Goal: Find specific page/section: Find specific page/section

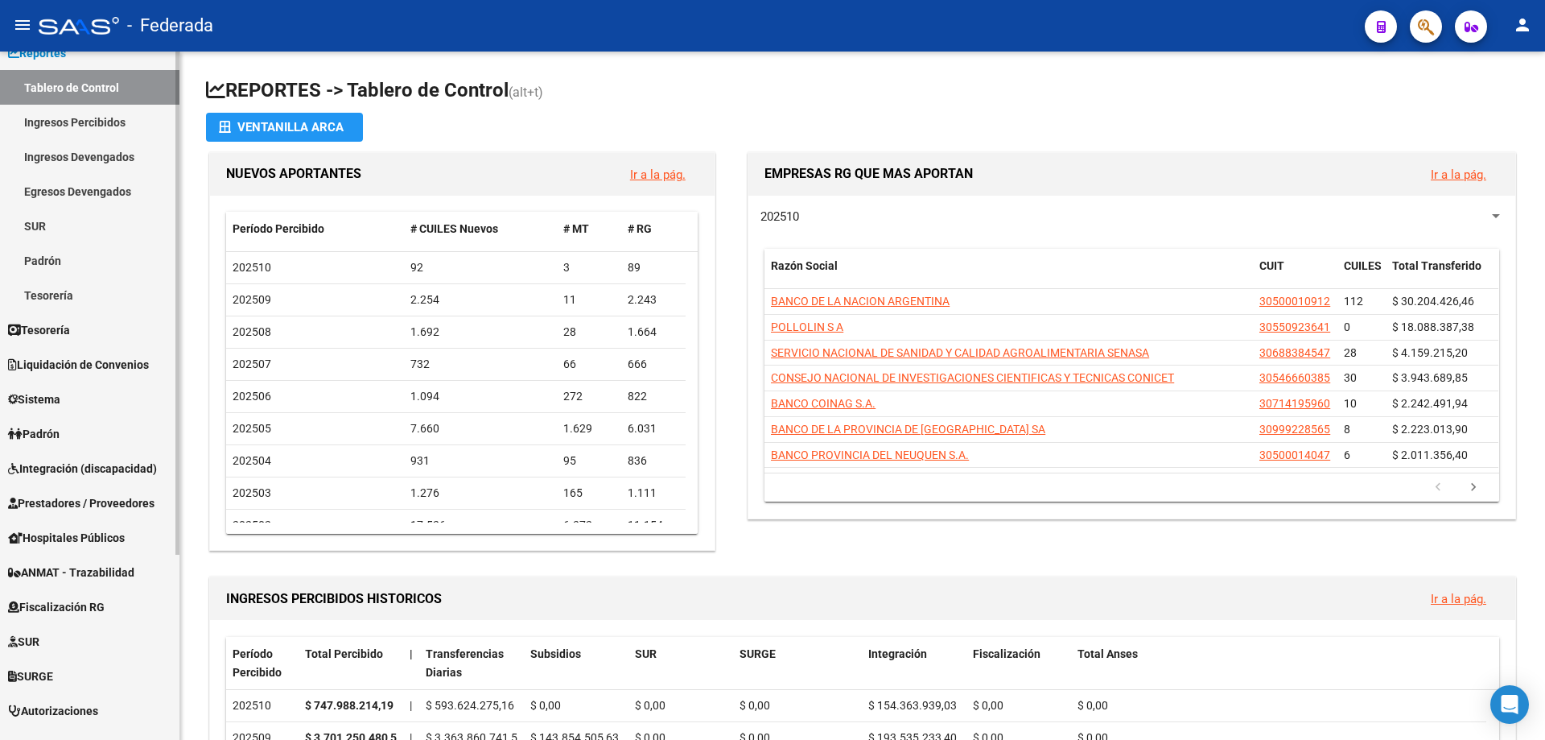
scroll to position [253, 0]
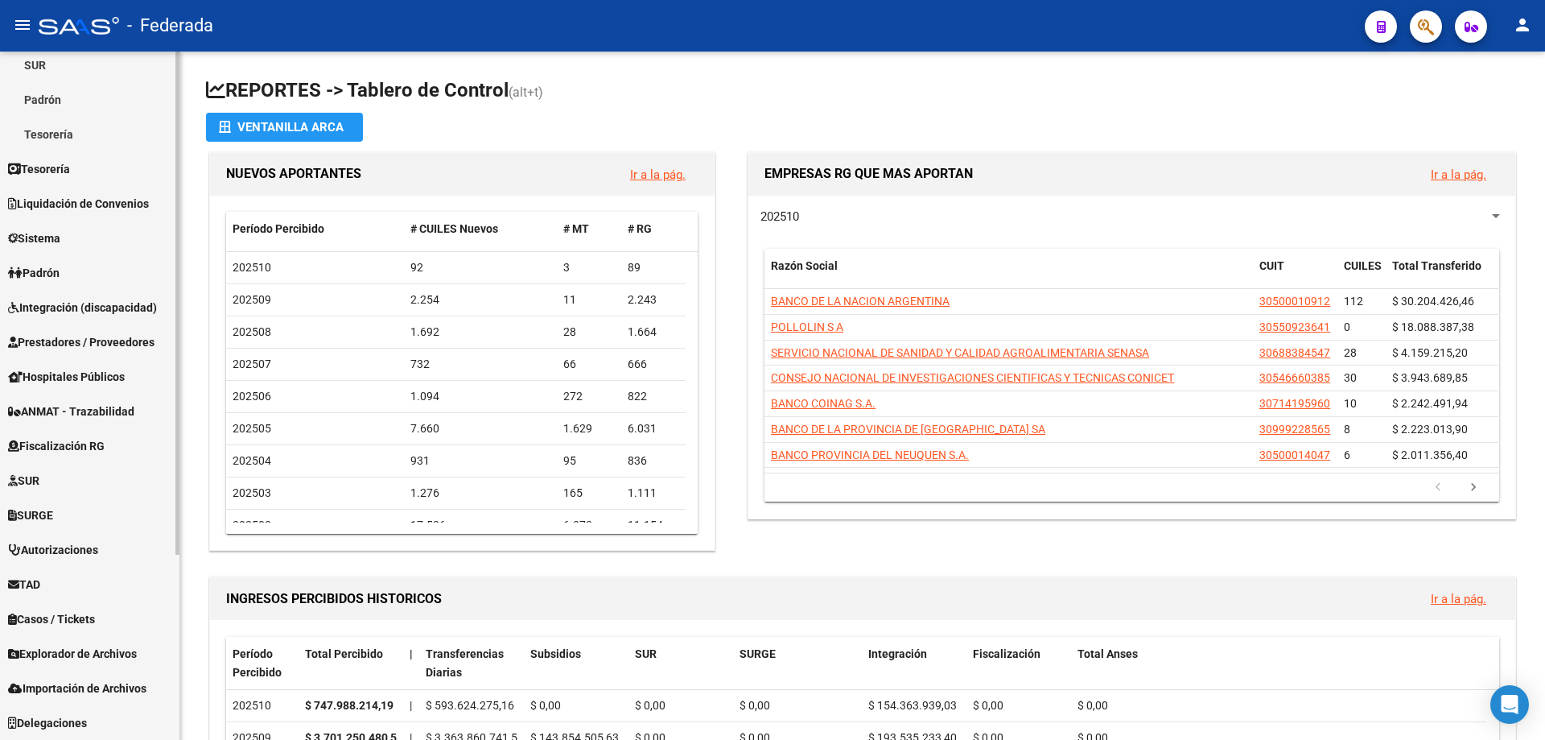
click at [79, 650] on span "Explorador de Archivos" at bounding box center [72, 654] width 129 height 18
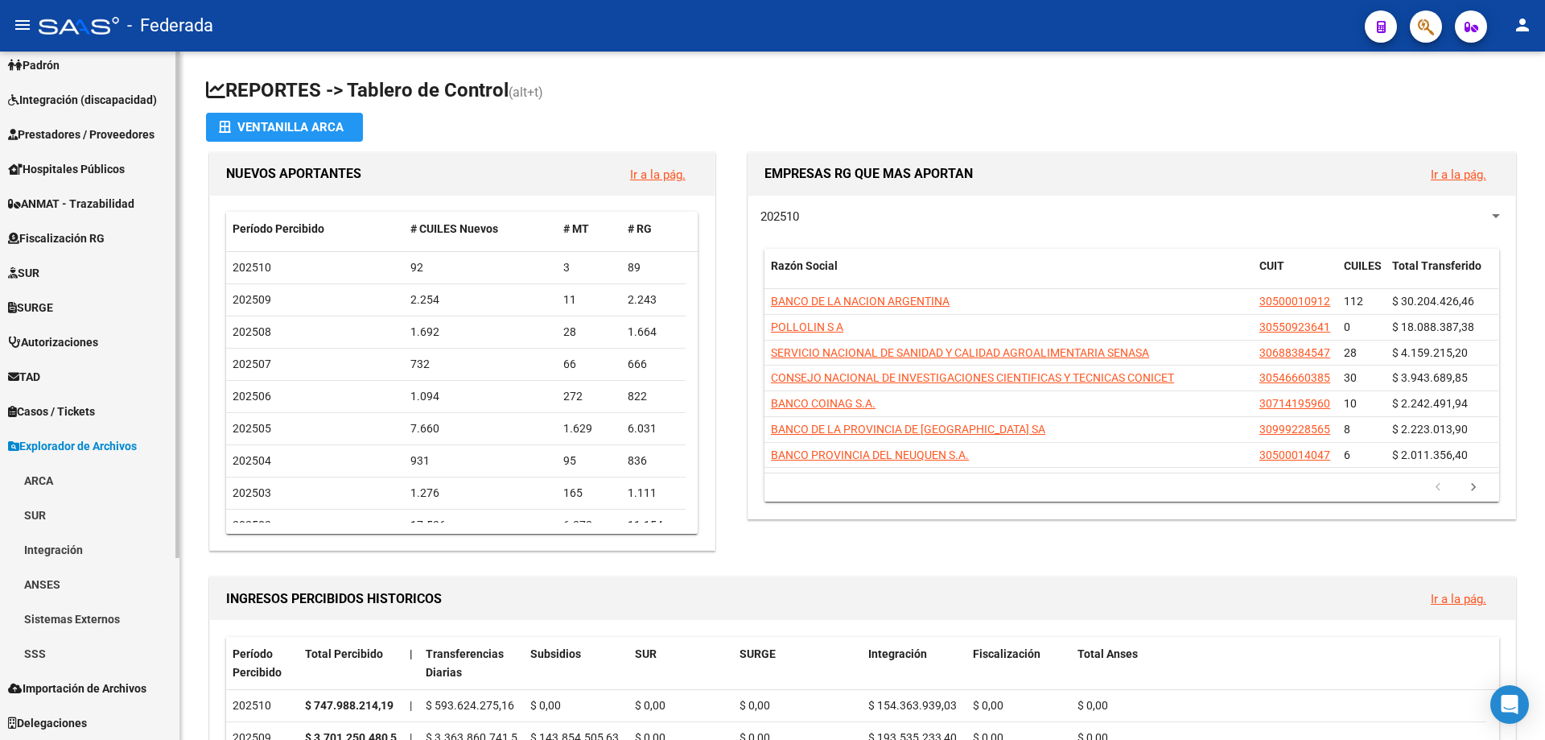
scroll to position [218, 0]
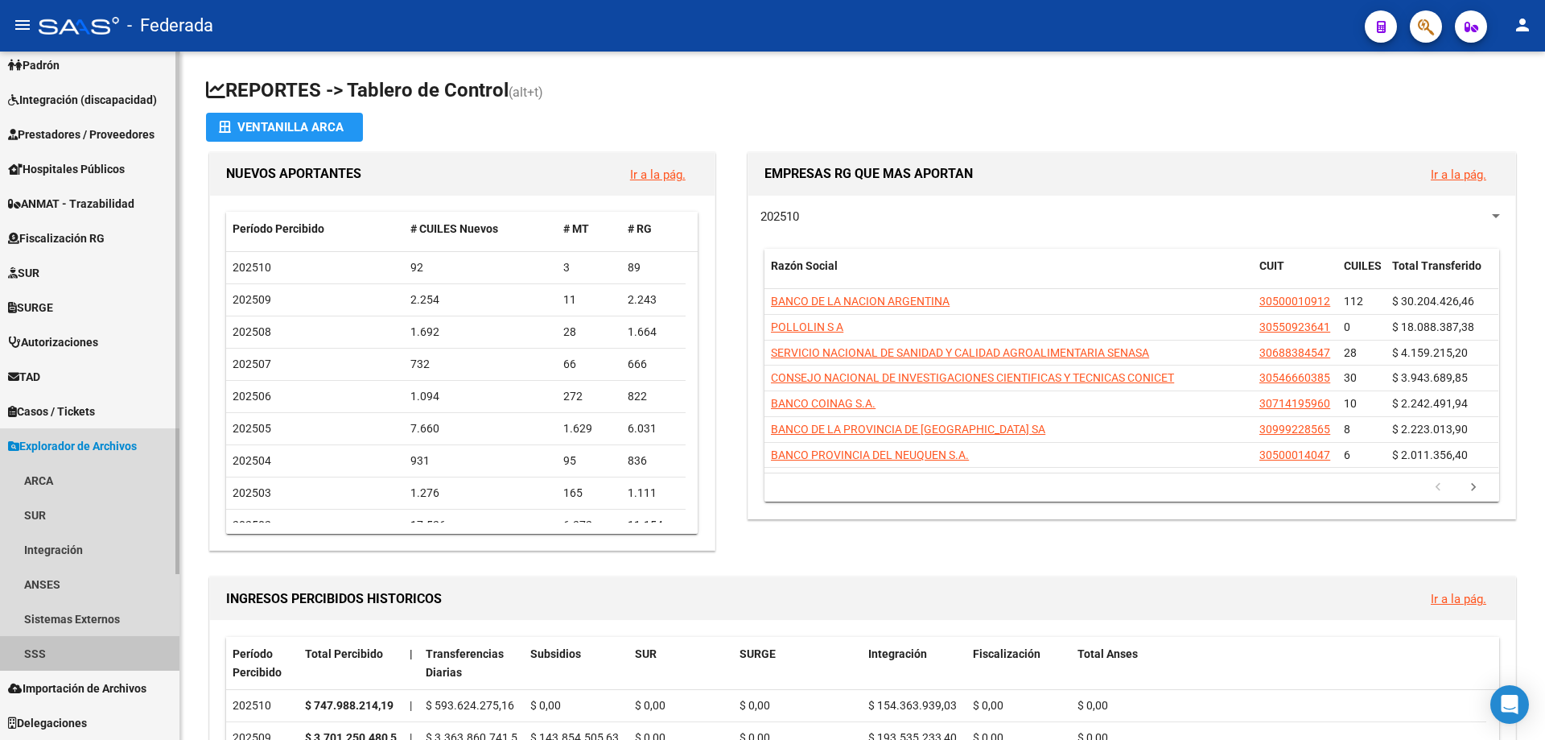
click at [40, 651] on link "SSS" at bounding box center [89, 653] width 179 height 35
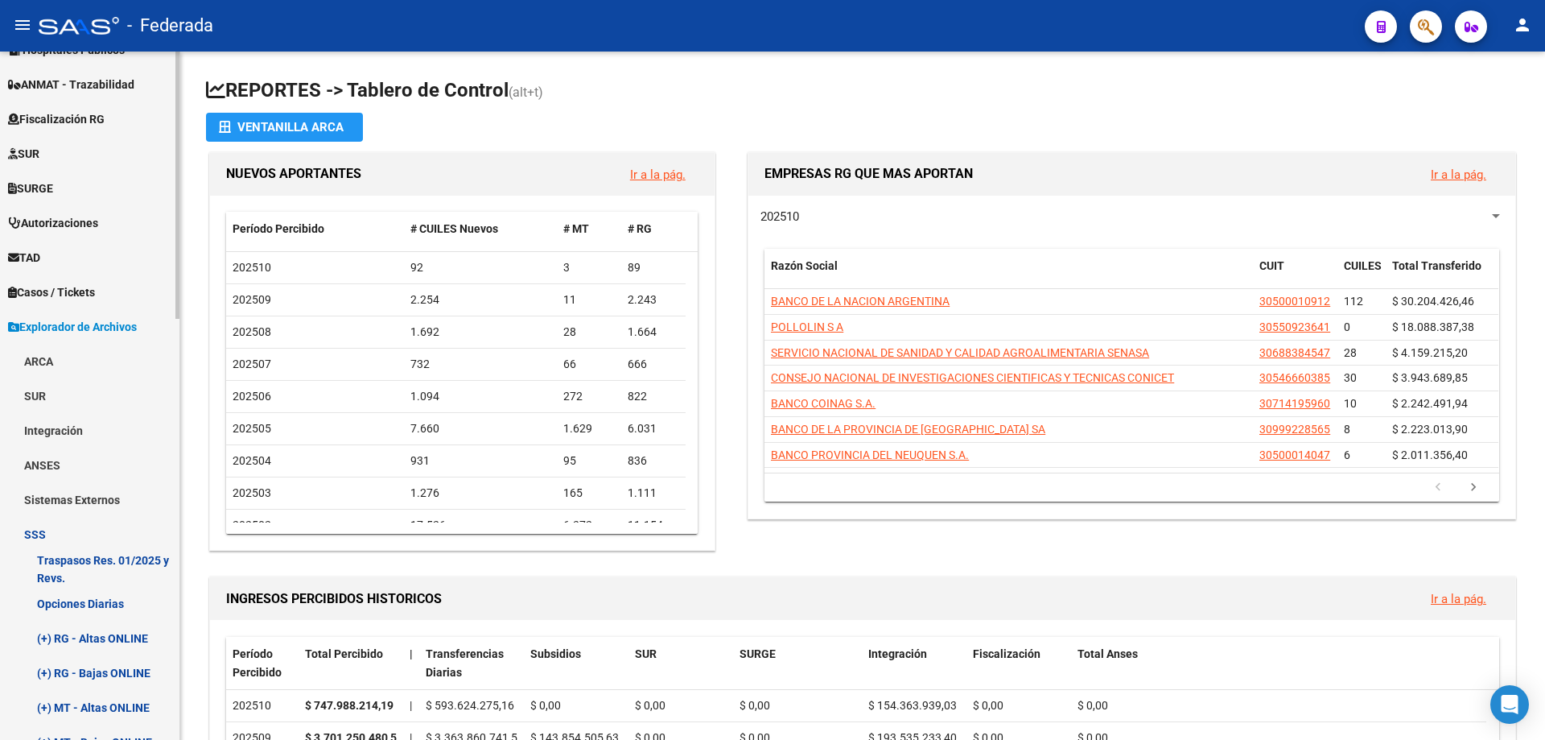
scroll to position [379, 0]
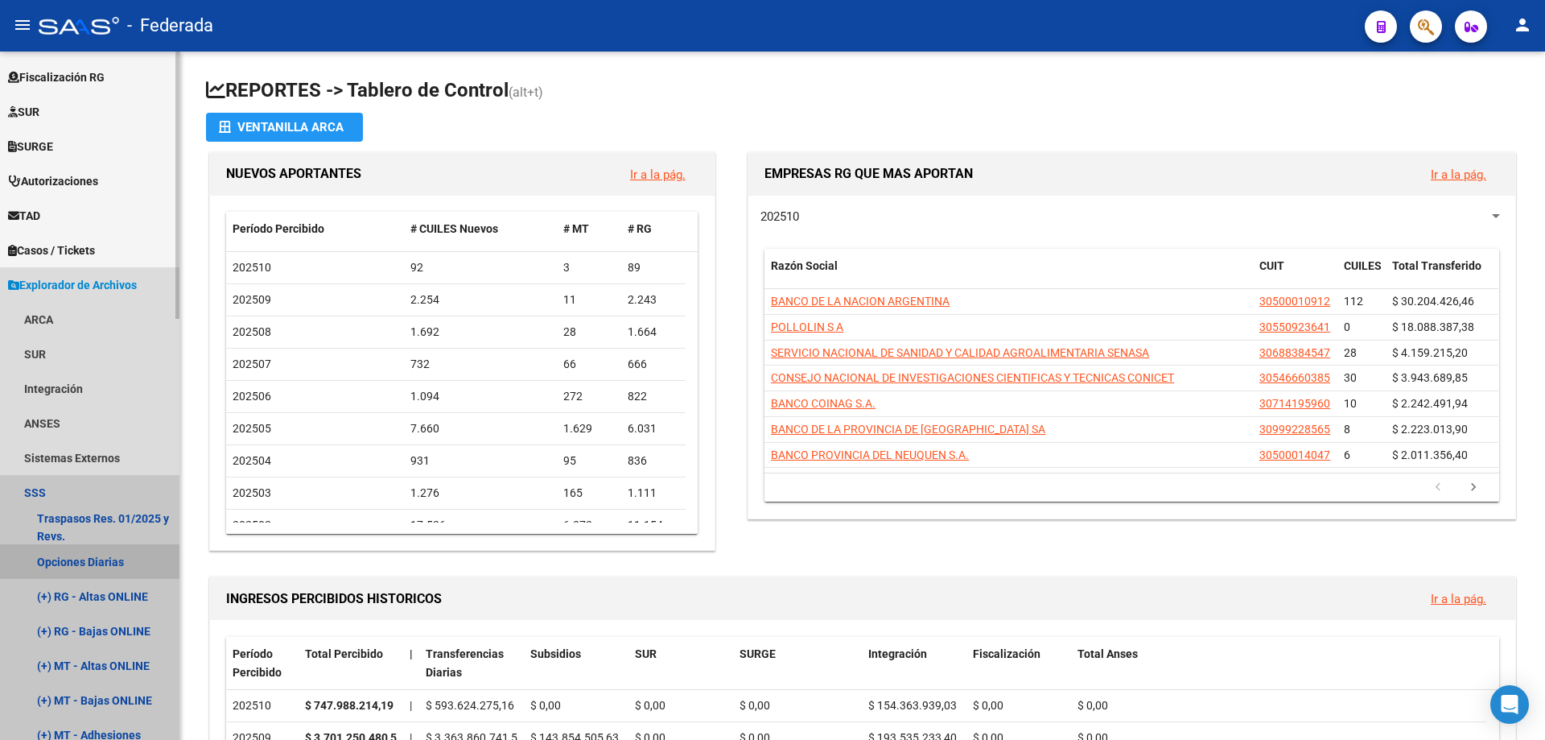
click at [74, 559] on link "Opciones Diarias" at bounding box center [89, 561] width 179 height 35
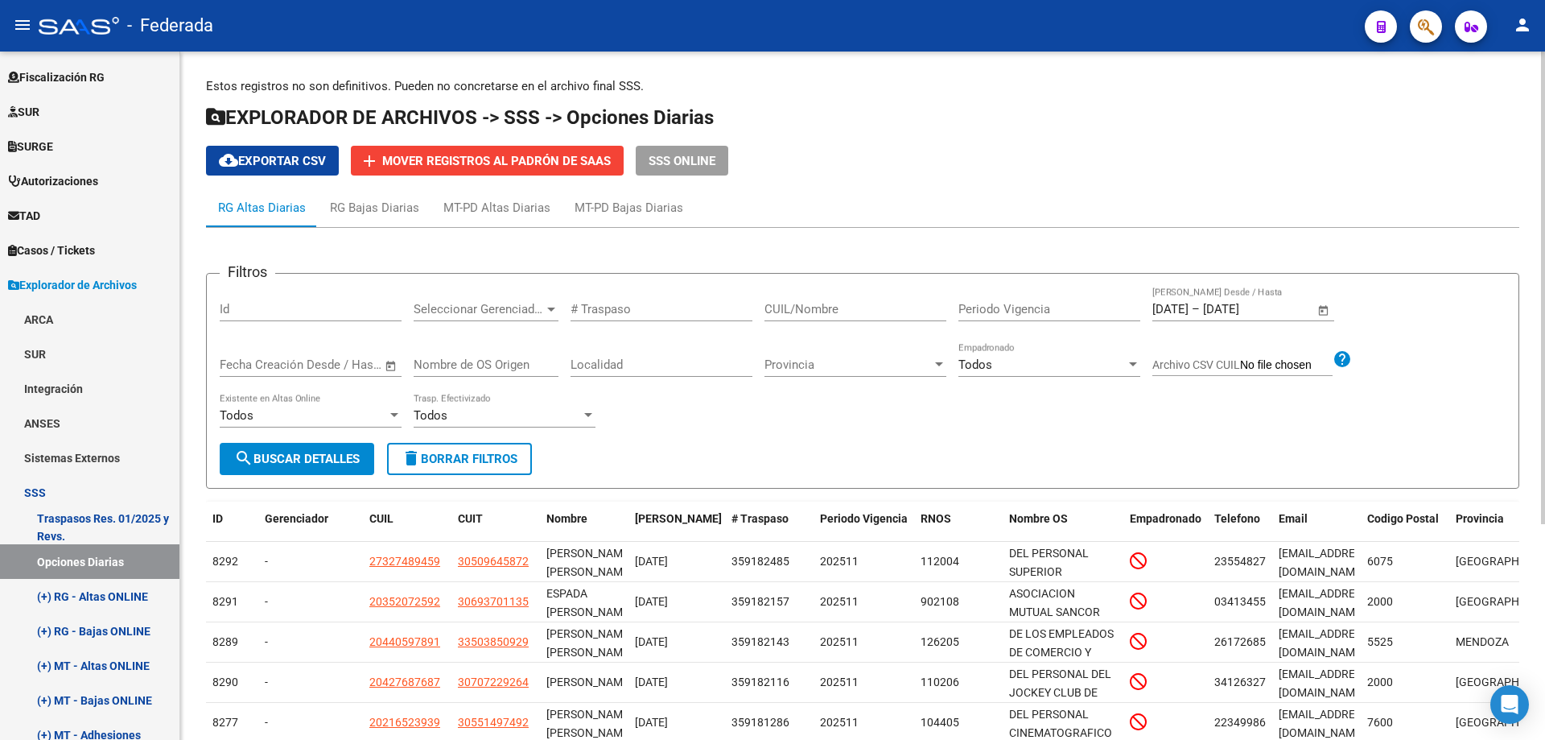
click at [1327, 308] on span "Open calendar" at bounding box center [1324, 310] width 39 height 39
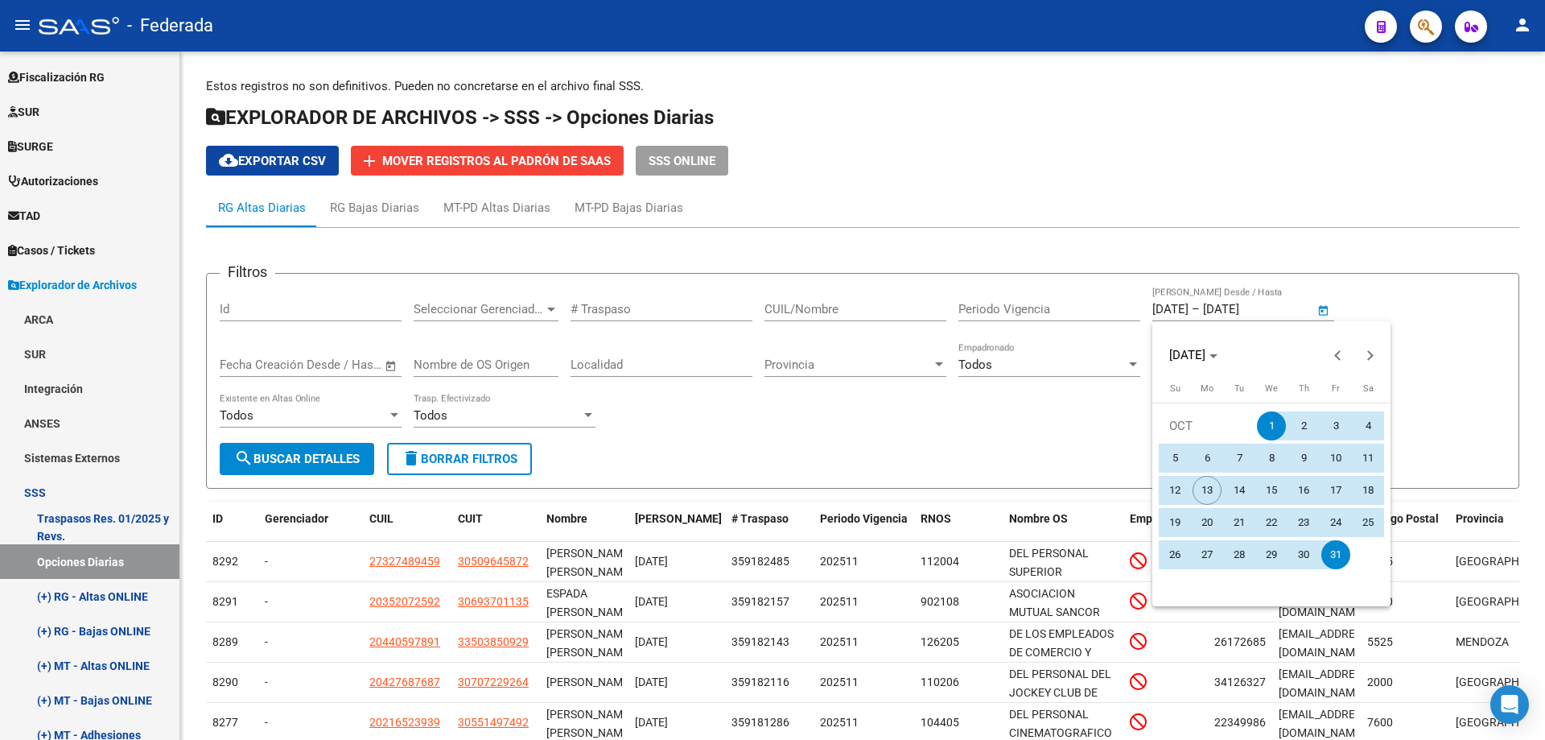
click at [1209, 458] on span "6" at bounding box center [1207, 457] width 29 height 29
type input "[DATE]"
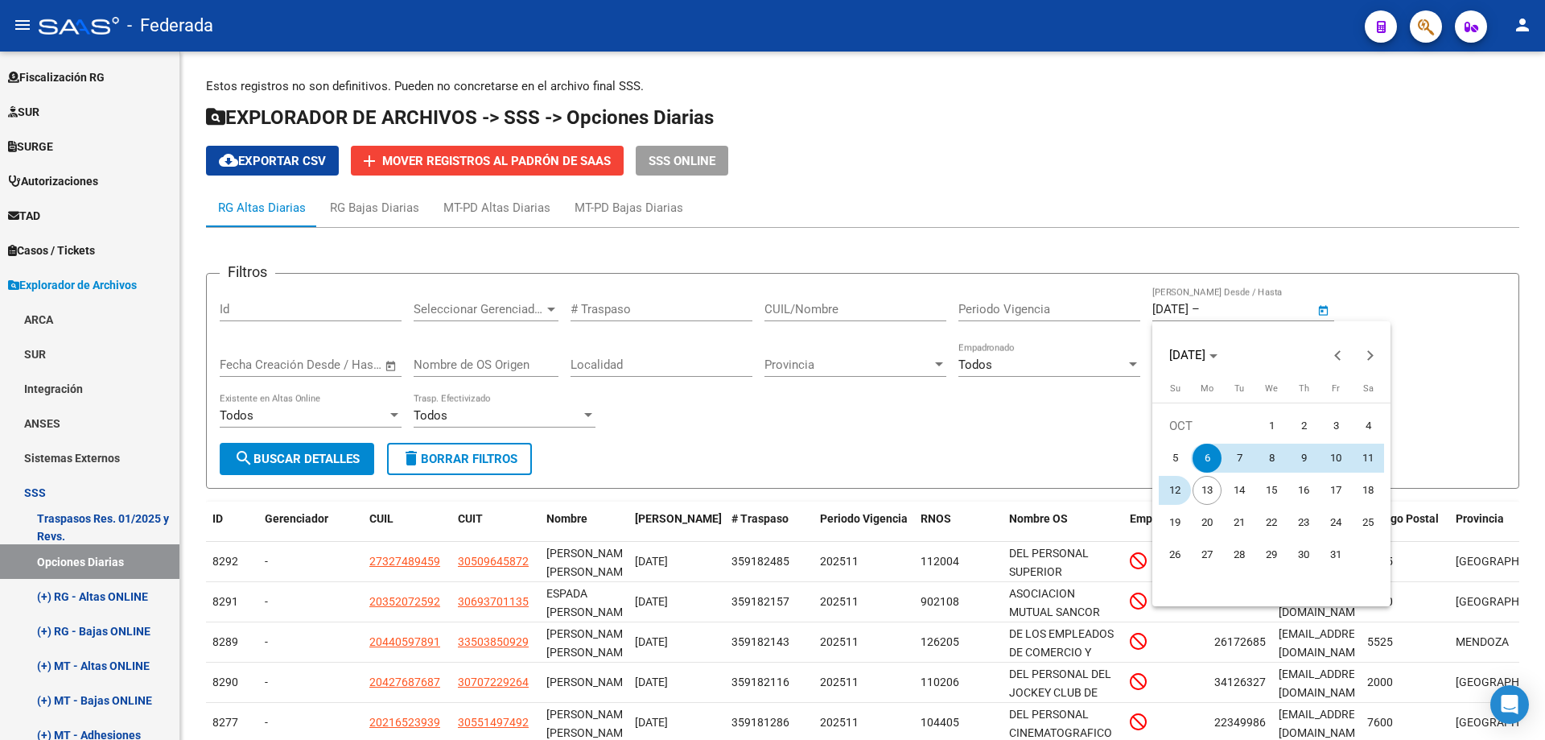
click at [1171, 486] on span "12" at bounding box center [1175, 490] width 29 height 29
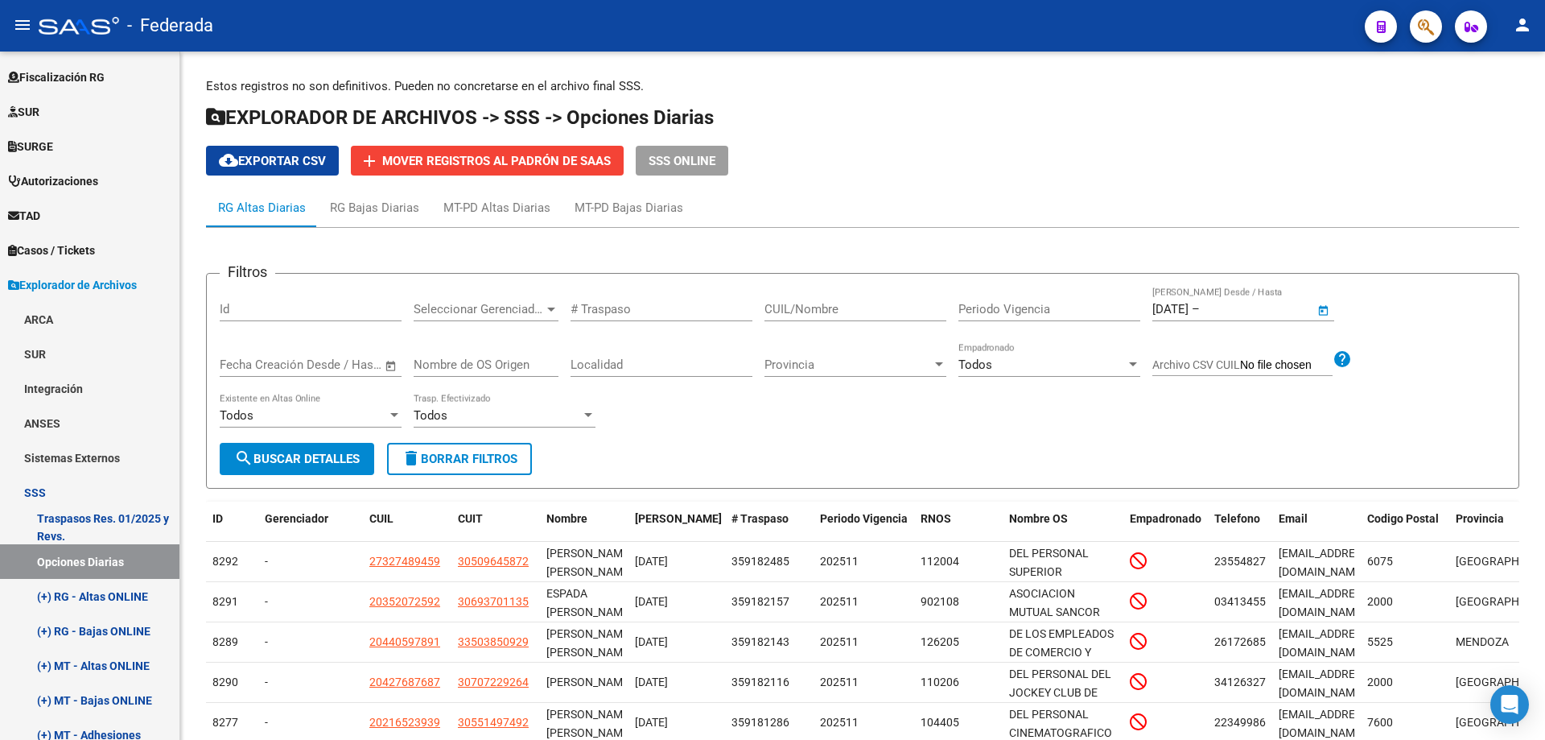
type input "[DATE]"
click at [310, 464] on span "search Buscar Detalles" at bounding box center [297, 458] width 126 height 14
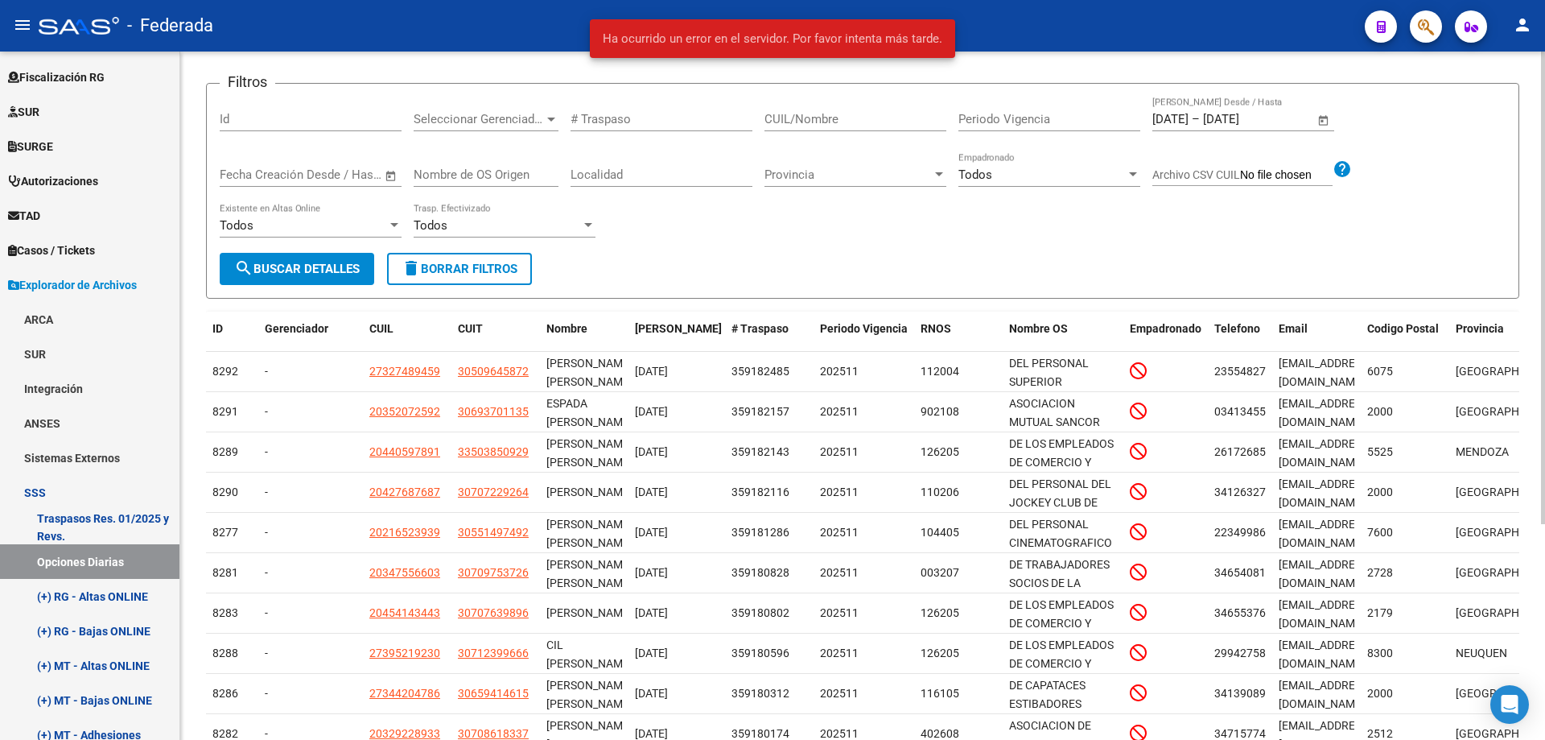
scroll to position [315, 0]
